Goal: Transaction & Acquisition: Obtain resource

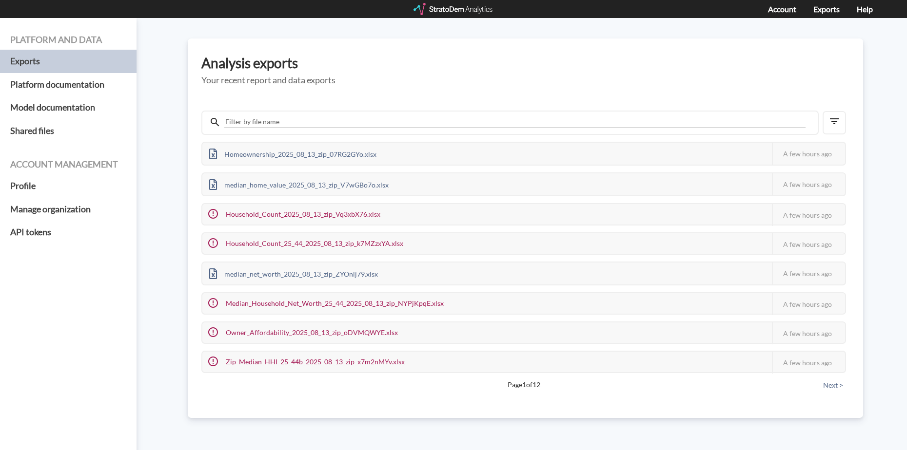
click at [460, 0] on div "Account Exports Help" at bounding box center [453, 9] width 907 height 18
click at [460, 5] on div at bounding box center [453, 9] width 80 height 12
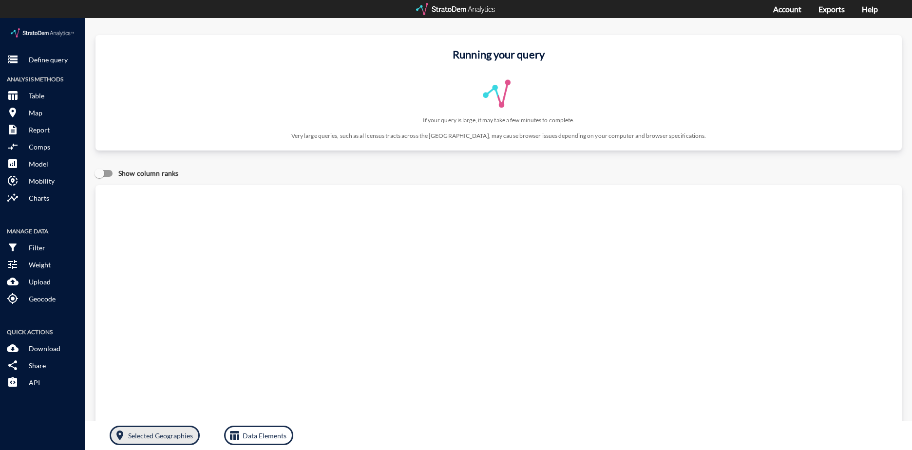
click p "Selected Geographies"
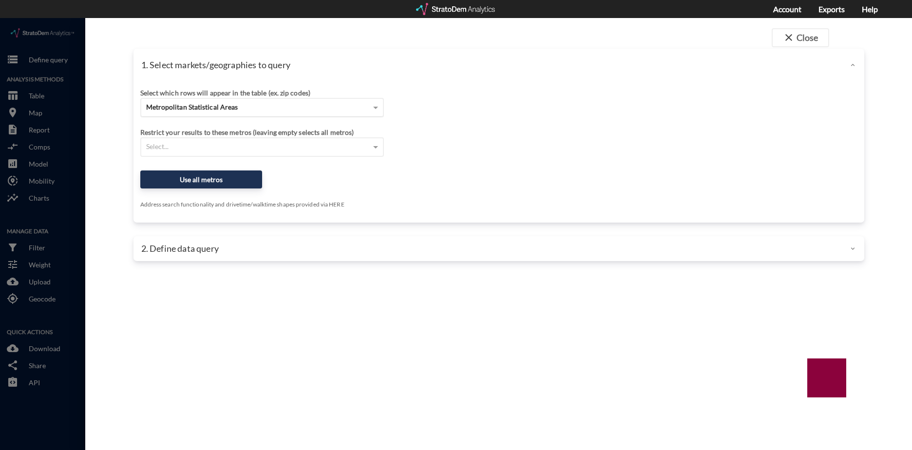
click div "Metropolitan Statistical Areas"
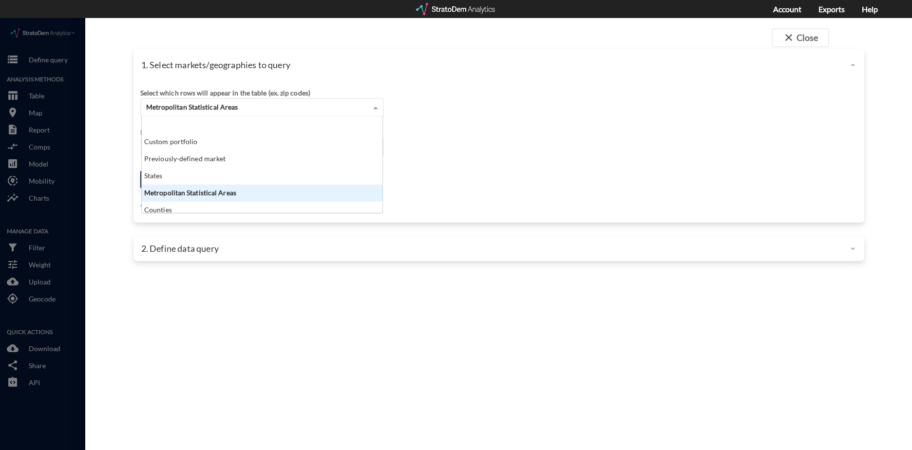
scroll to position [39, 0]
click div "ZIP codes"
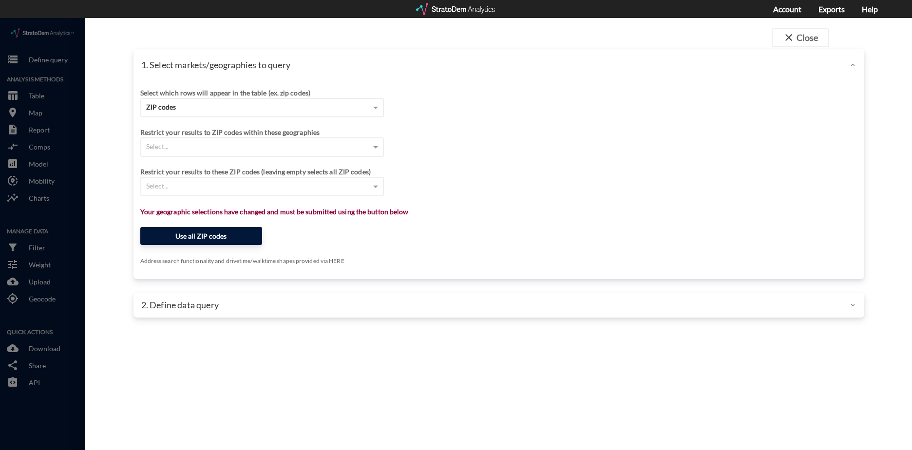
click button "Use all ZIP codes"
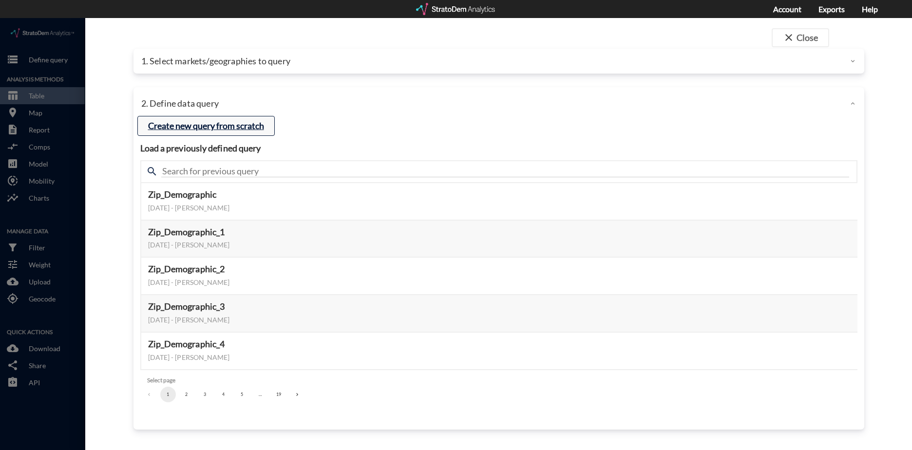
click button "Create new query from scratch"
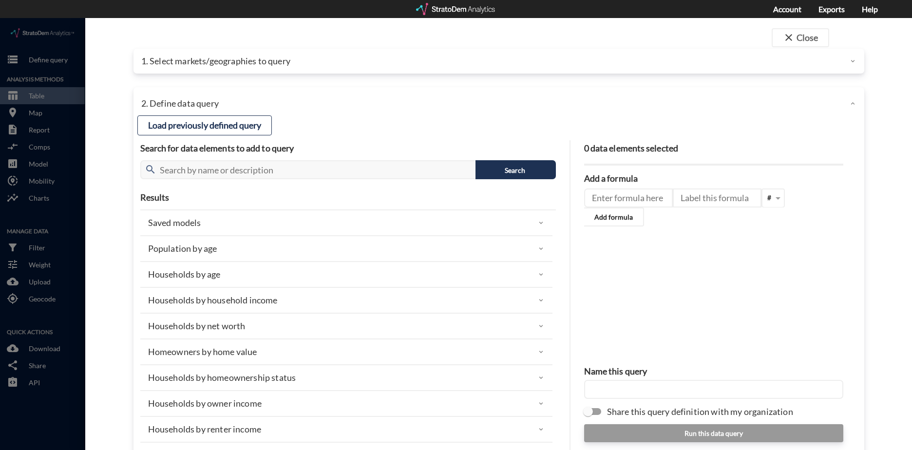
click p "Population by age"
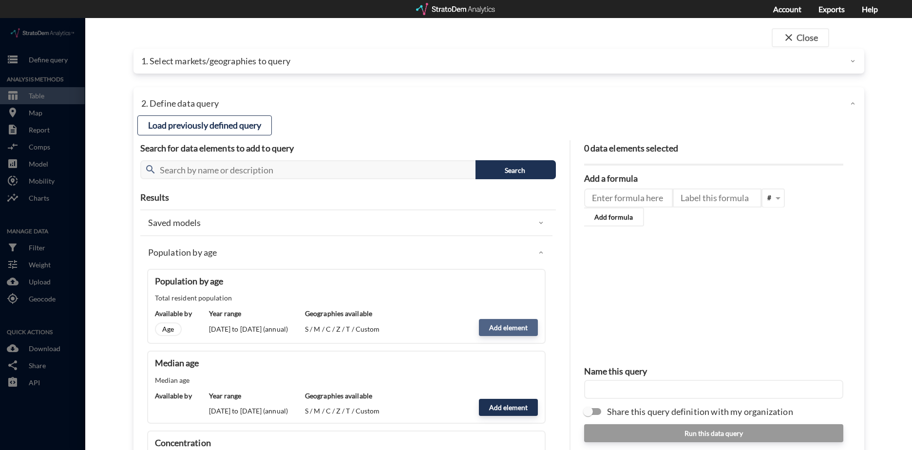
click button "Add element"
type input "POPULATION"
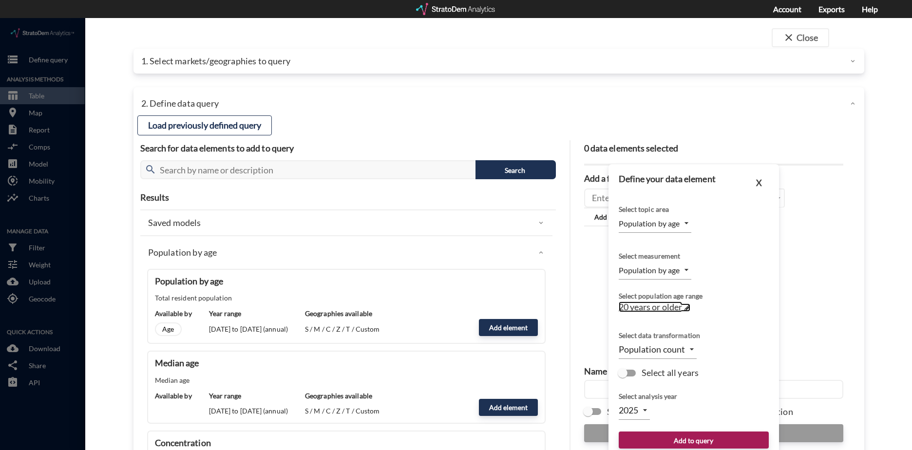
click span "20 years or older"
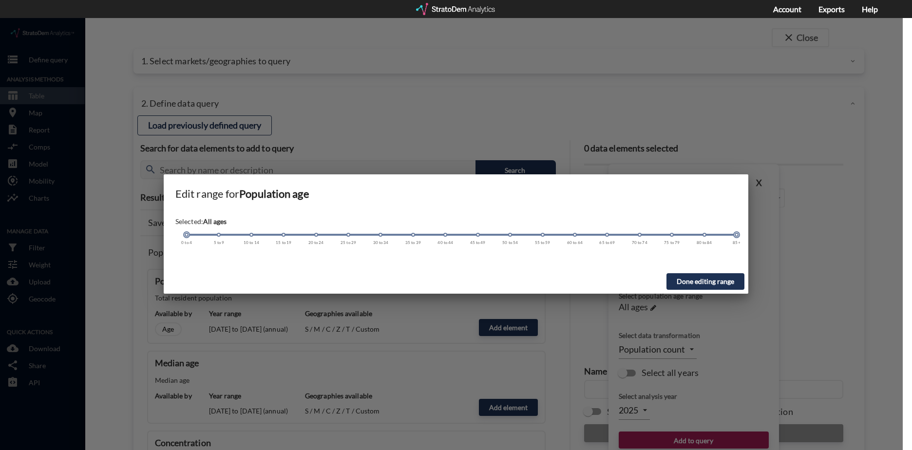
drag, startPoint x: 315, startPoint y: 216, endPoint x: 179, endPoint y: 211, distance: 136.6
click div "Selected: All ages 0 to 4 5 to 9 10 to 14 15 to 19 20 to 24 25 to 29 30 to 34 3…"
click button "Done editing range"
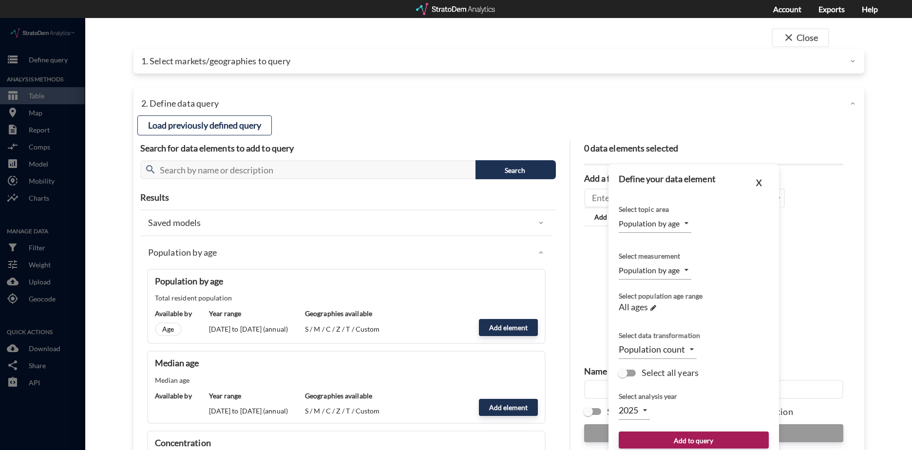
click input "Select all years"
checkbox input "true"
type input "TIME_SERIES_DL"
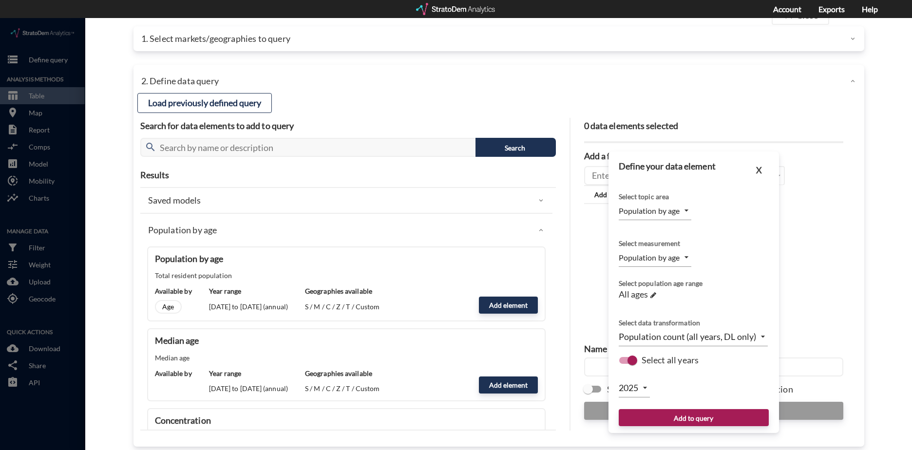
scroll to position [33, 0]
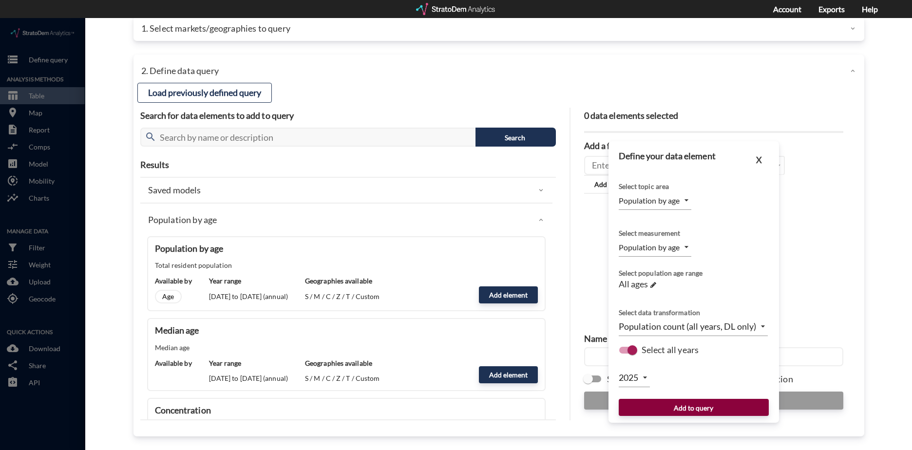
click button "Add to query"
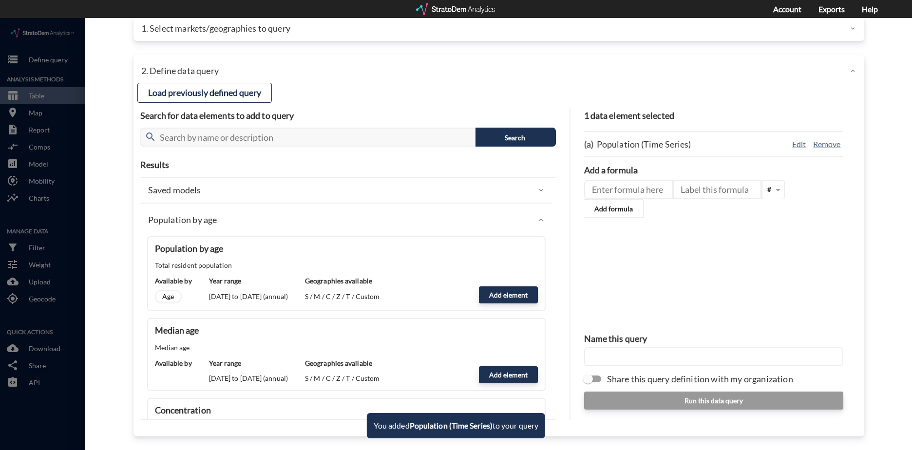
click input "text"
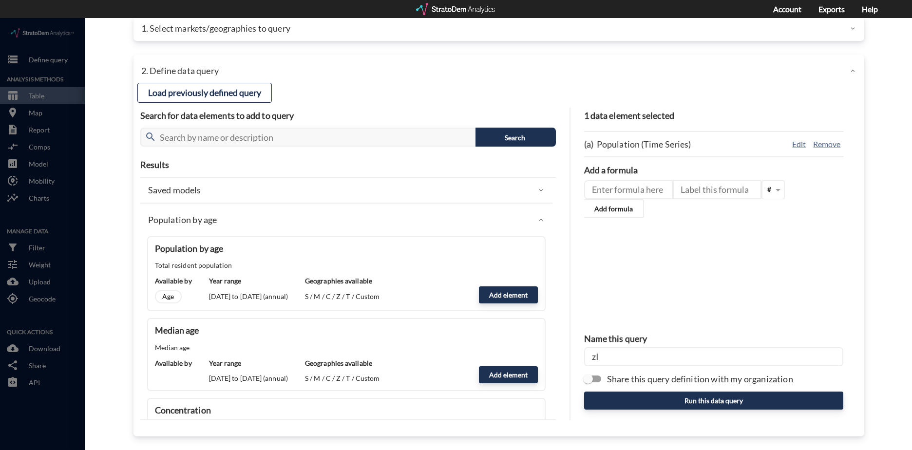
type input "z"
type input "Zip_Population_All"
click div "1 data element selected (a) Population (Time Series) Edit Remove Add a formula …"
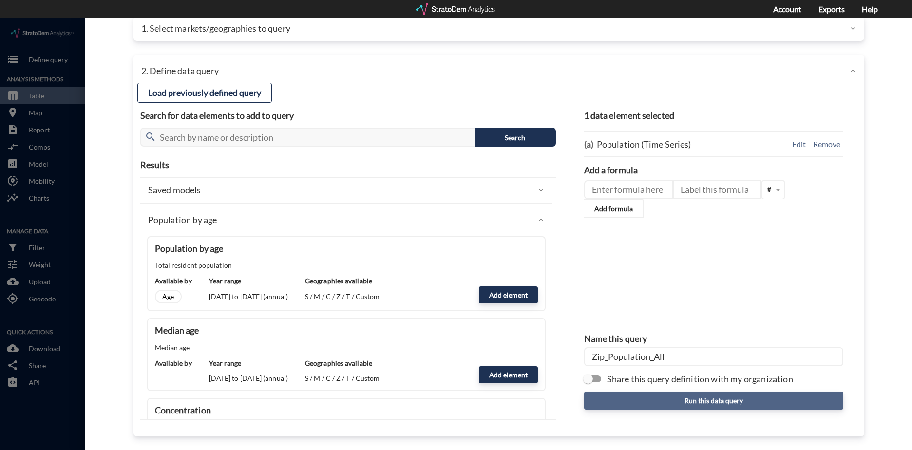
click button "Run this data query"
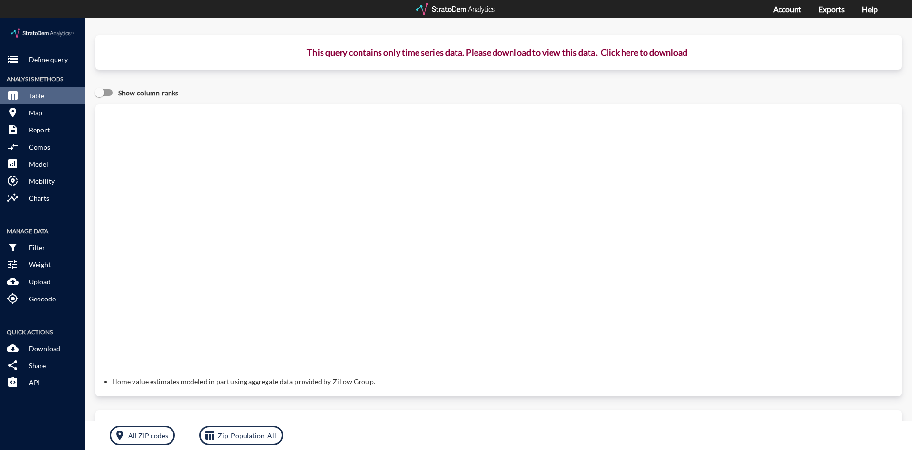
click button "Click here to download"
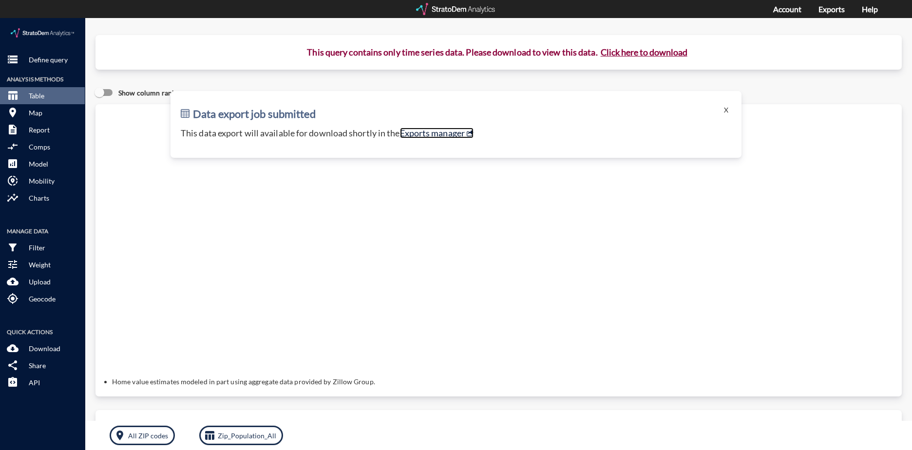
click link "Exports manager"
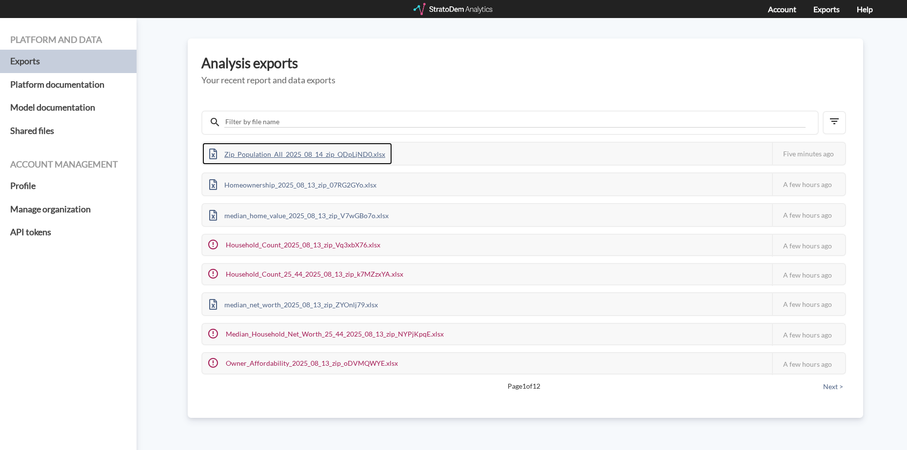
click at [332, 157] on div "Zip_Population_All_2025_08_14_zip_QDpLjND0.xlsx" at bounding box center [297, 154] width 190 height 22
